Goal: Task Accomplishment & Management: Manage account settings

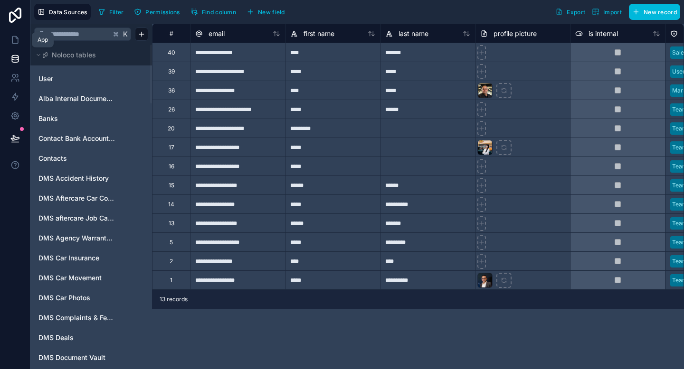
click at [17, 44] on icon at bounding box center [14, 39] width 9 height 9
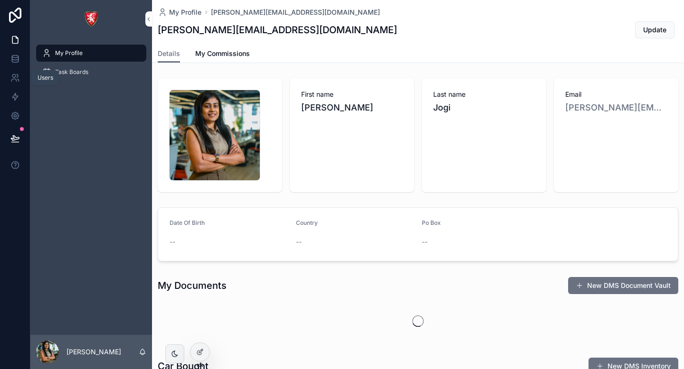
click at [12, 77] on icon at bounding box center [13, 76] width 3 height 3
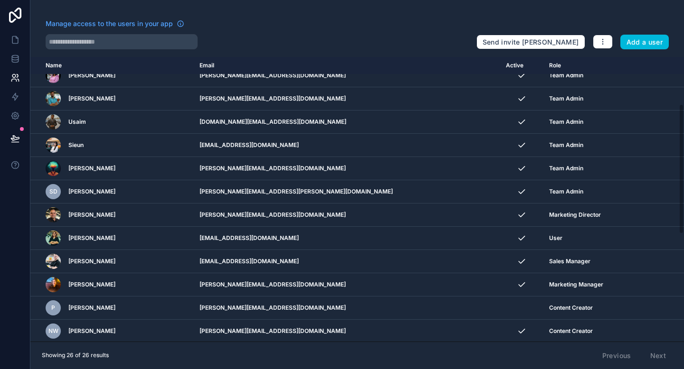
scroll to position [104, 0]
click at [0, 0] on icon "scrollable content" at bounding box center [0, 0] width 0 height 0
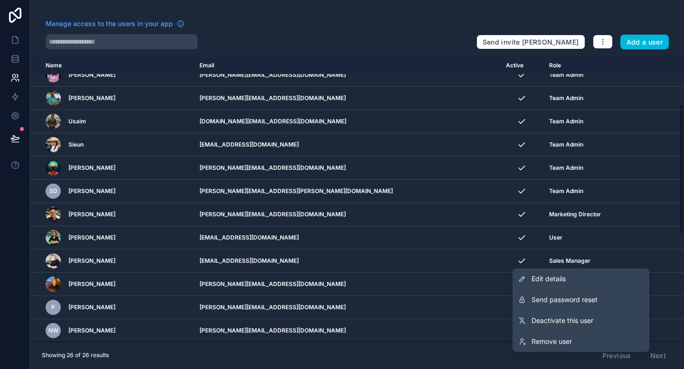
click at [567, 282] on link "Edit details" at bounding box center [580, 279] width 137 height 21
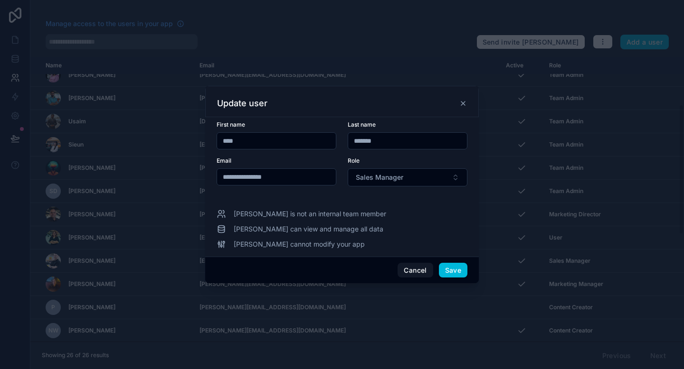
click at [464, 105] on icon at bounding box center [463, 104] width 4 height 4
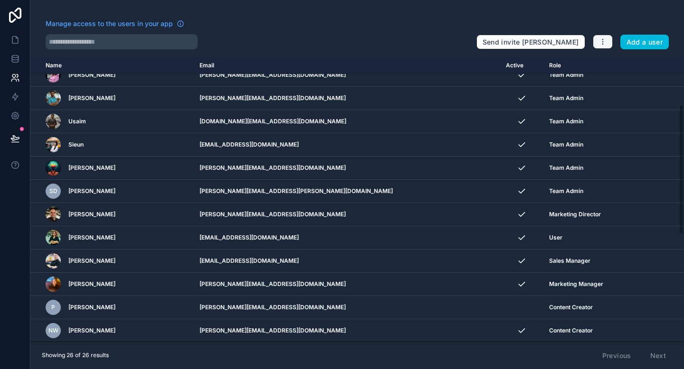
click at [601, 41] on icon "button" at bounding box center [603, 42] width 8 height 8
click at [612, 64] on link "Manage roles" at bounding box center [621, 64] width 59 height 15
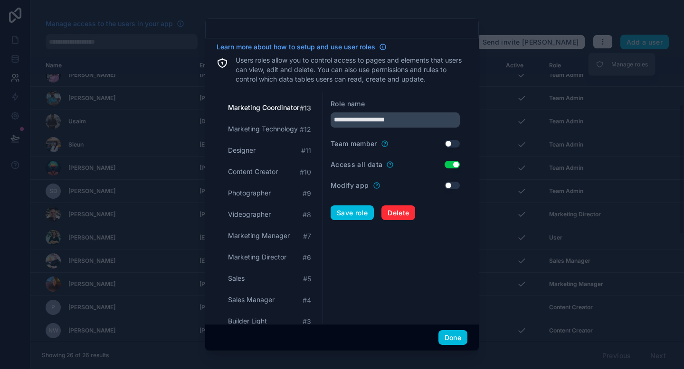
click at [448, 165] on button "Use setting" at bounding box center [451, 165] width 15 height 8
click at [453, 143] on button "Use setting" at bounding box center [451, 144] width 15 height 8
click at [456, 335] on button "Done" at bounding box center [452, 337] width 29 height 15
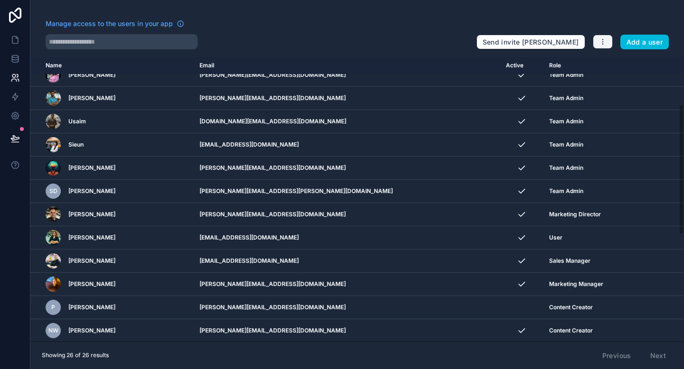
click at [600, 41] on icon "button" at bounding box center [603, 42] width 8 height 8
click at [604, 64] on link "Manage roles" at bounding box center [621, 64] width 59 height 15
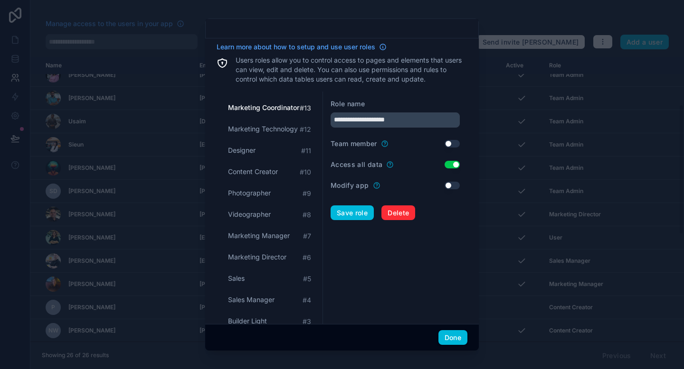
click at [448, 164] on button "Use setting" at bounding box center [451, 165] width 15 height 8
click at [363, 216] on button "Save role" at bounding box center [351, 213] width 43 height 15
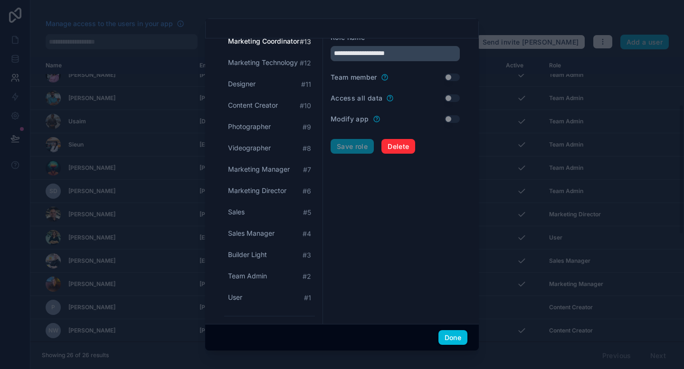
scroll to position [69, 0]
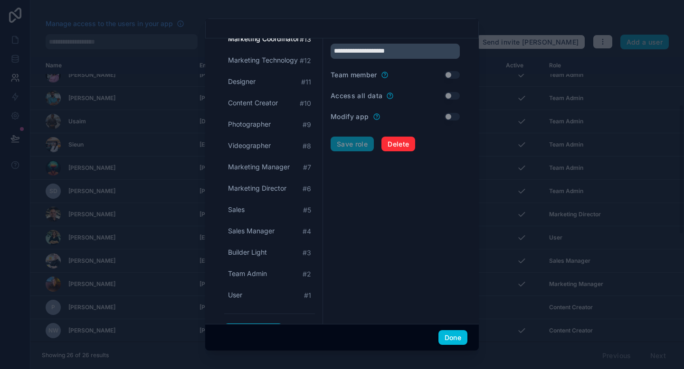
click at [251, 232] on span "Sales Manager" at bounding box center [251, 230] width 47 height 9
click at [453, 95] on button "Use setting" at bounding box center [451, 96] width 15 height 8
click at [346, 145] on button "Save role" at bounding box center [351, 144] width 43 height 15
click at [266, 204] on div "Sales # 5" at bounding box center [269, 210] width 91 height 18
click at [264, 228] on span "Sales Manager" at bounding box center [251, 230] width 47 height 9
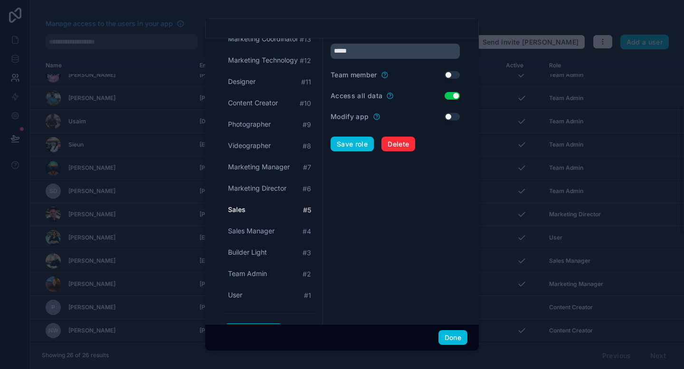
type input "**********"
click at [450, 78] on button "Use setting" at bounding box center [451, 75] width 15 height 8
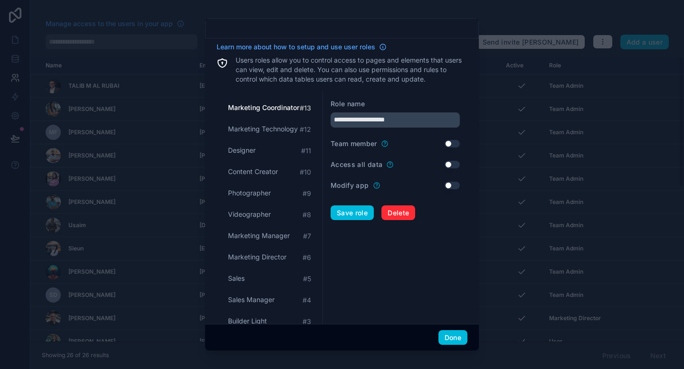
click at [455, 334] on button "Done" at bounding box center [452, 337] width 29 height 15
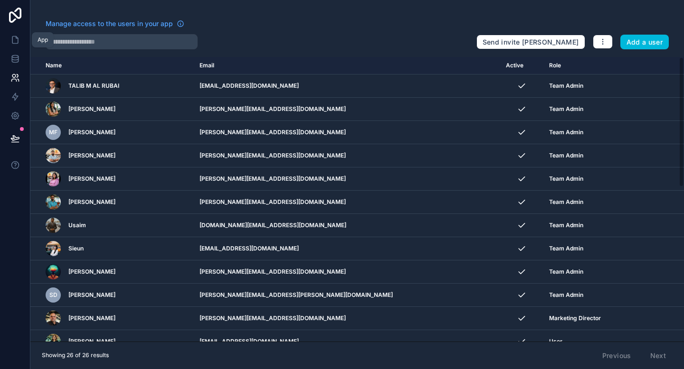
click at [13, 40] on icon at bounding box center [14, 39] width 9 height 9
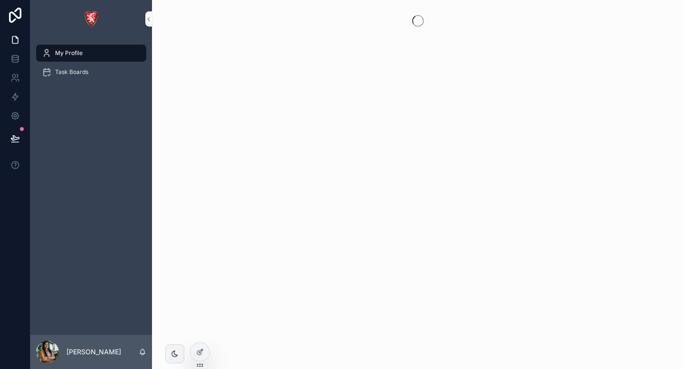
click at [84, 75] on span "Task Boards" at bounding box center [71, 72] width 33 height 8
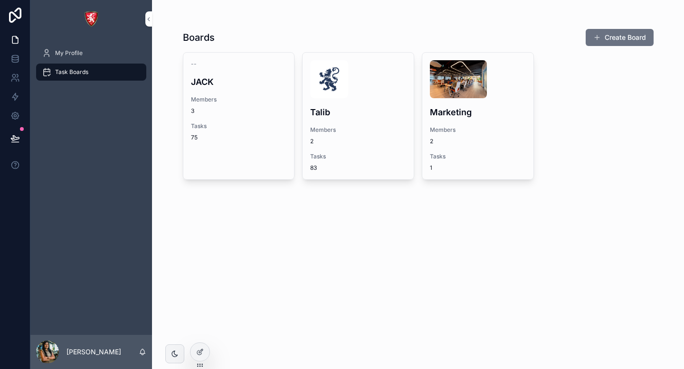
click at [340, 95] on img "scrollable content" at bounding box center [329, 79] width 38 height 38
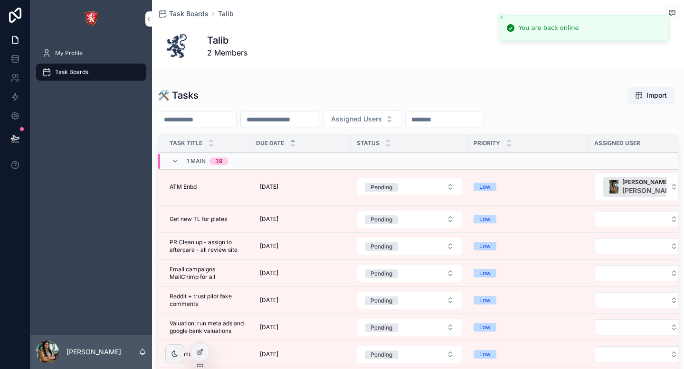
click at [504, 16] on icon "Close toast" at bounding box center [501, 17] width 6 height 6
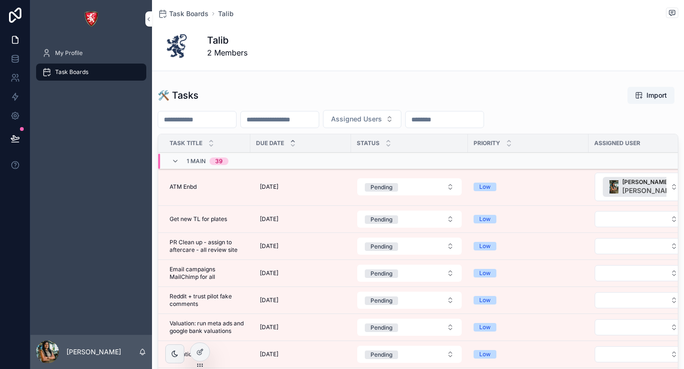
click at [199, 357] on div at bounding box center [199, 352] width 19 height 18
click at [201, 352] on icon at bounding box center [200, 352] width 8 height 8
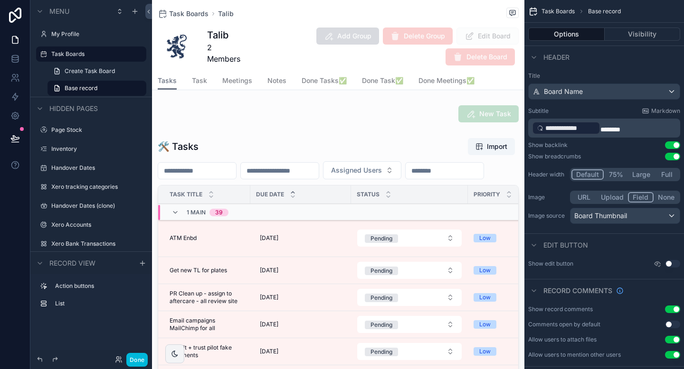
click at [419, 145] on div "scrollable content" at bounding box center [338, 302] width 372 height 337
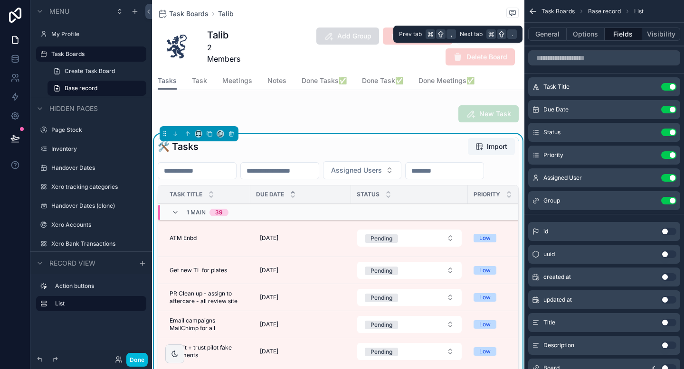
click at [587, 32] on button "Options" at bounding box center [585, 34] width 38 height 13
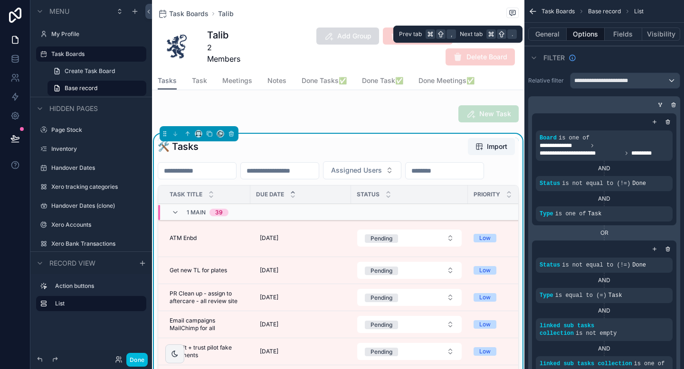
click at [657, 33] on button "Visibility" at bounding box center [661, 34] width 38 height 13
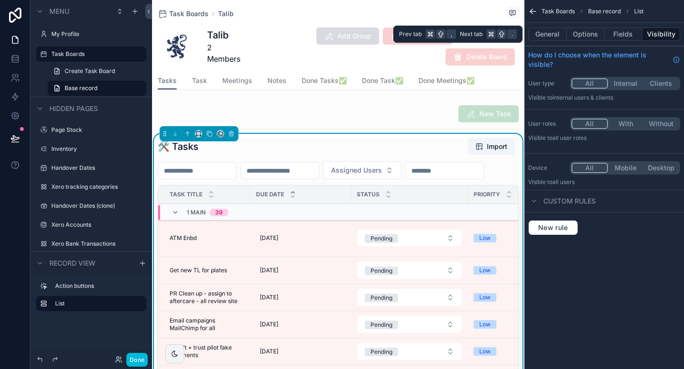
click at [581, 37] on button "Options" at bounding box center [585, 34] width 38 height 13
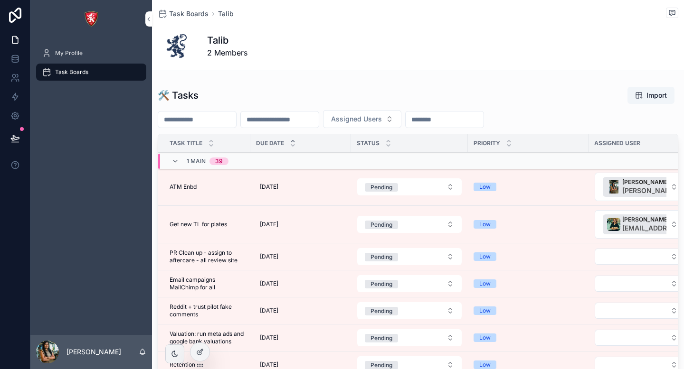
click at [205, 353] on div at bounding box center [199, 352] width 19 height 18
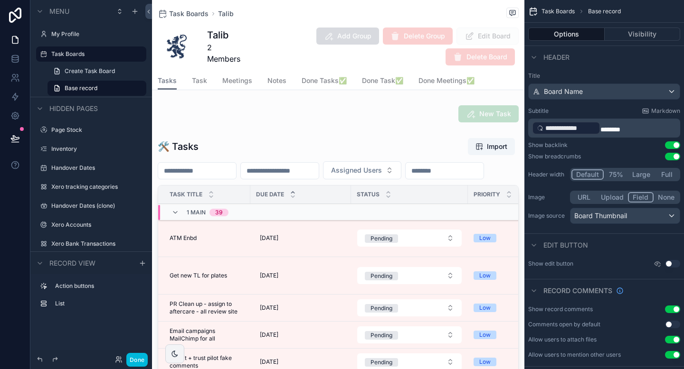
click at [320, 139] on div "scrollable content" at bounding box center [338, 302] width 372 height 337
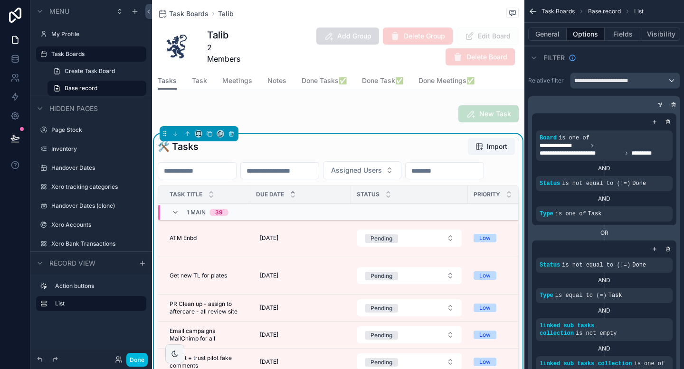
click at [320, 139] on div "🛠 Tasks Import" at bounding box center [338, 147] width 361 height 18
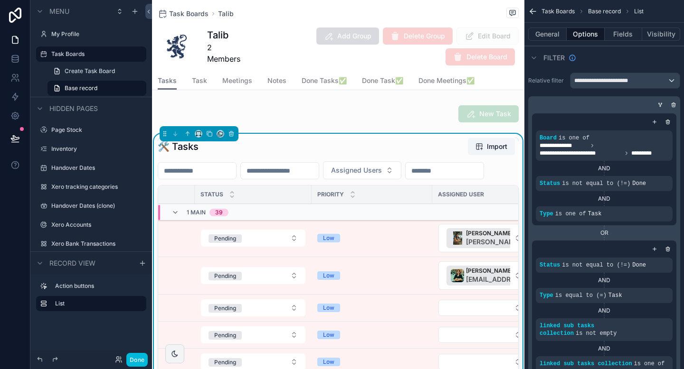
scroll to position [0, 245]
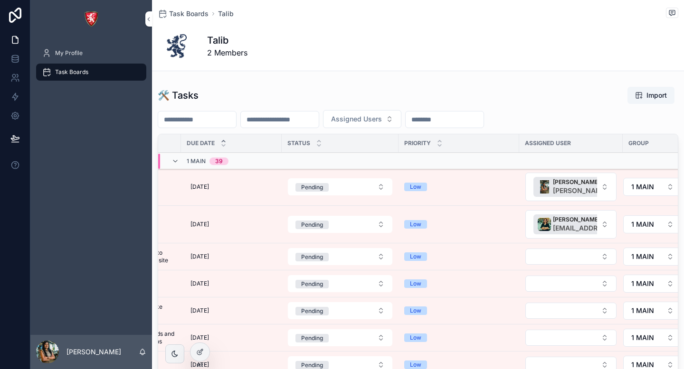
scroll to position [0, 85]
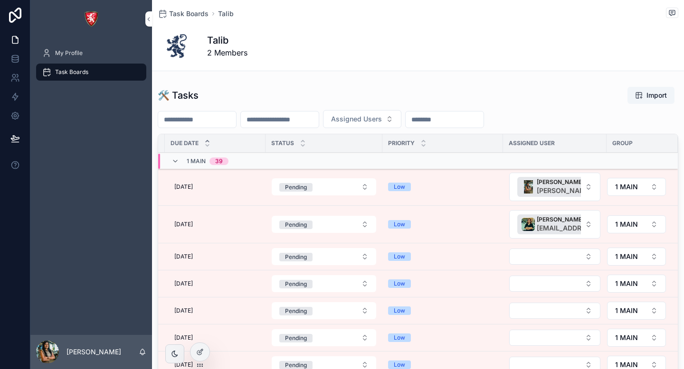
click at [199, 351] on icon at bounding box center [200, 352] width 8 height 8
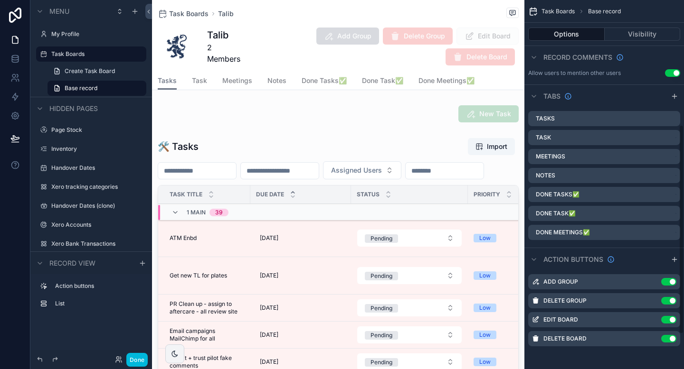
scroll to position [0, 0]
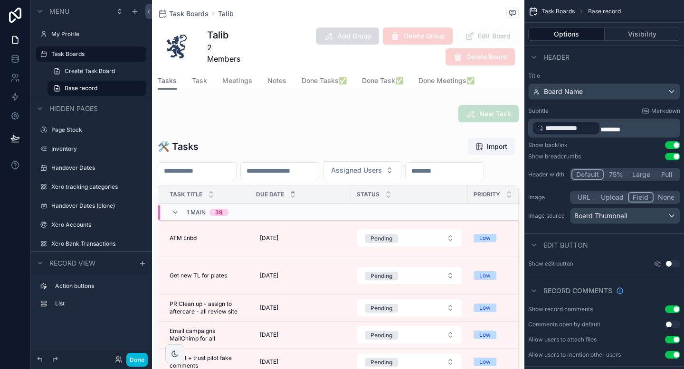
click at [405, 149] on div "scrollable content" at bounding box center [338, 302] width 372 height 337
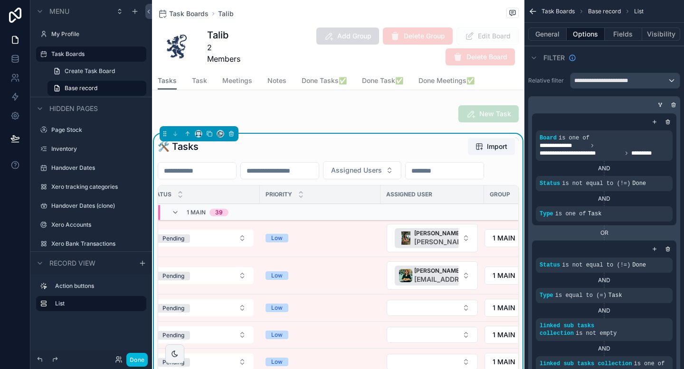
scroll to position [0, 245]
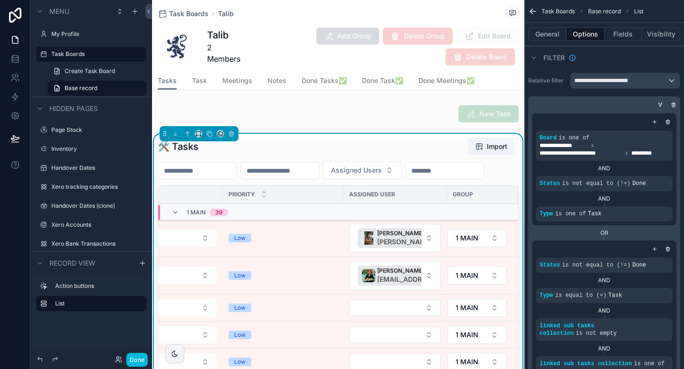
click at [405, 243] on span "[PERSON_NAME][EMAIL_ADDRESS][DOMAIN_NAME]" at bounding box center [453, 241] width 152 height 9
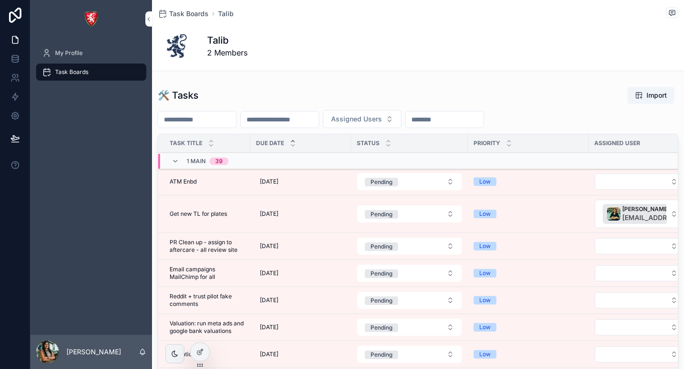
click at [188, 16] on span "Task Boards" at bounding box center [188, 13] width 39 height 9
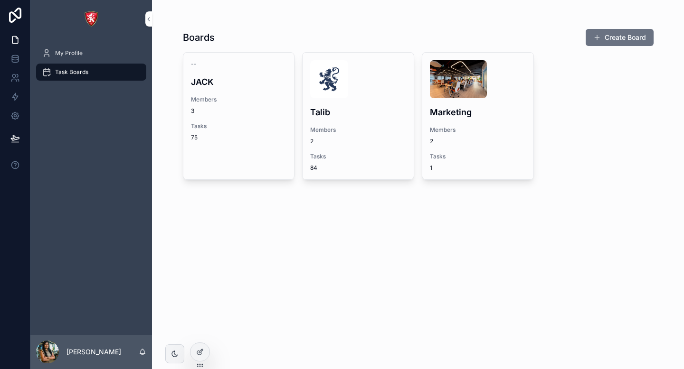
click at [362, 96] on div "scrollable content" at bounding box center [358, 79] width 96 height 38
click at [338, 83] on img "scrollable content" at bounding box center [329, 79] width 38 height 38
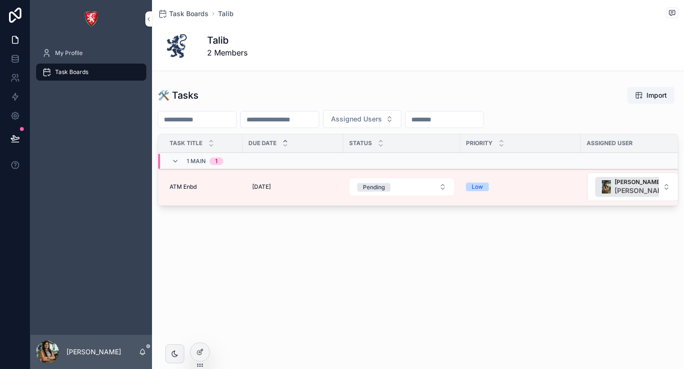
click at [198, 351] on icon at bounding box center [199, 353] width 4 height 4
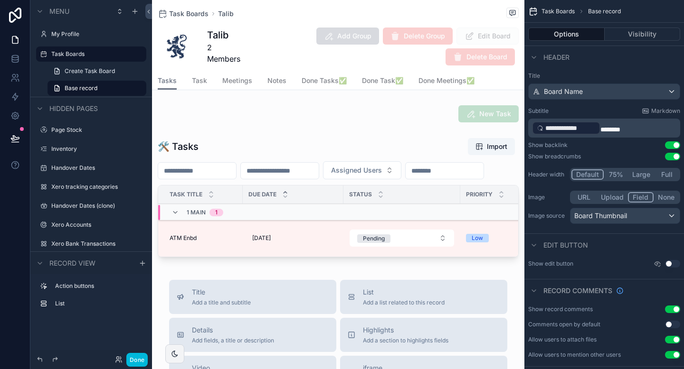
click at [379, 153] on div "scrollable content" at bounding box center [338, 199] width 372 height 131
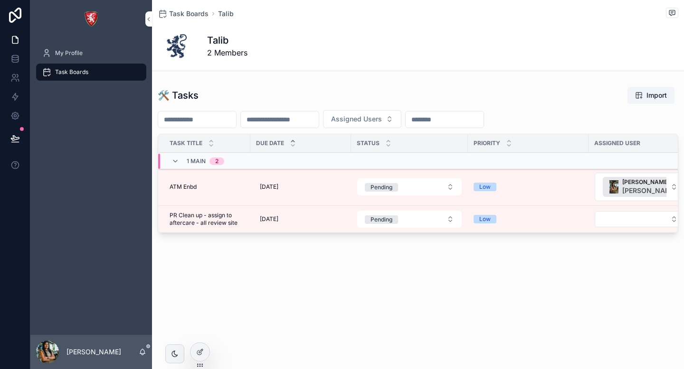
click at [314, 199] on td "[DATE] [DATE]" at bounding box center [300, 188] width 101 height 38
